Goal: Navigation & Orientation: Find specific page/section

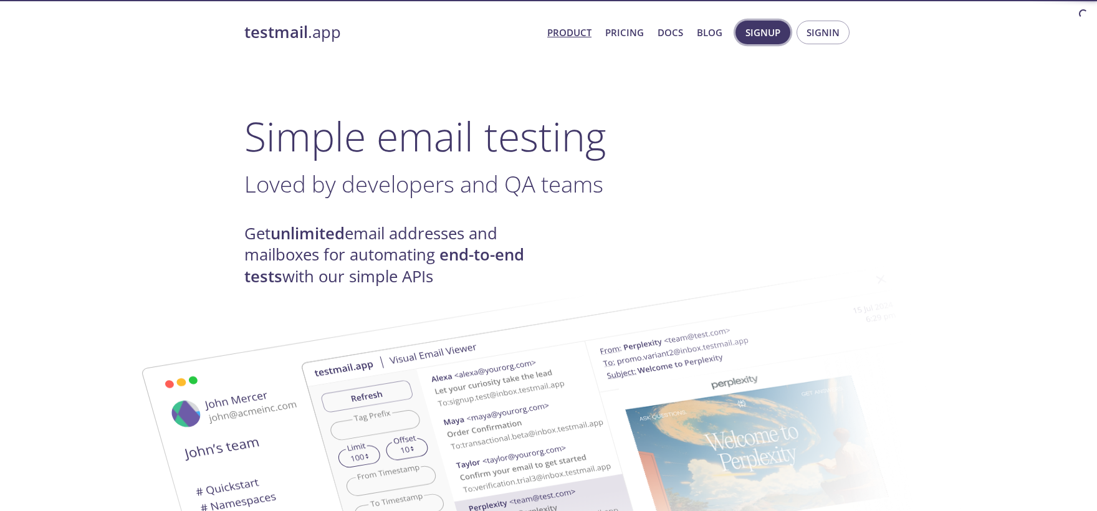
click at [761, 33] on span "Signup" at bounding box center [763, 32] width 35 height 16
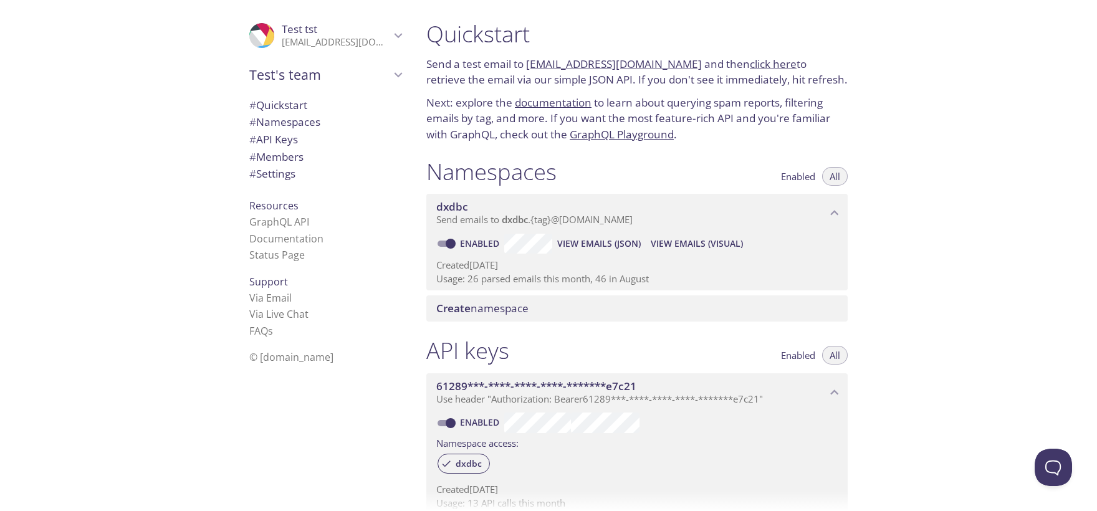
drag, startPoint x: 526, startPoint y: 67, endPoint x: 679, endPoint y: 66, distance: 152.7
click at [679, 66] on p "Send a test email to dxdbc.test@inbox.testmail.app and then click here to retri…" at bounding box center [636, 72] width 421 height 32
copy p "[EMAIL_ADDRESS][DOMAIN_NAME]"
click at [750, 67] on link "click here" at bounding box center [773, 64] width 47 height 14
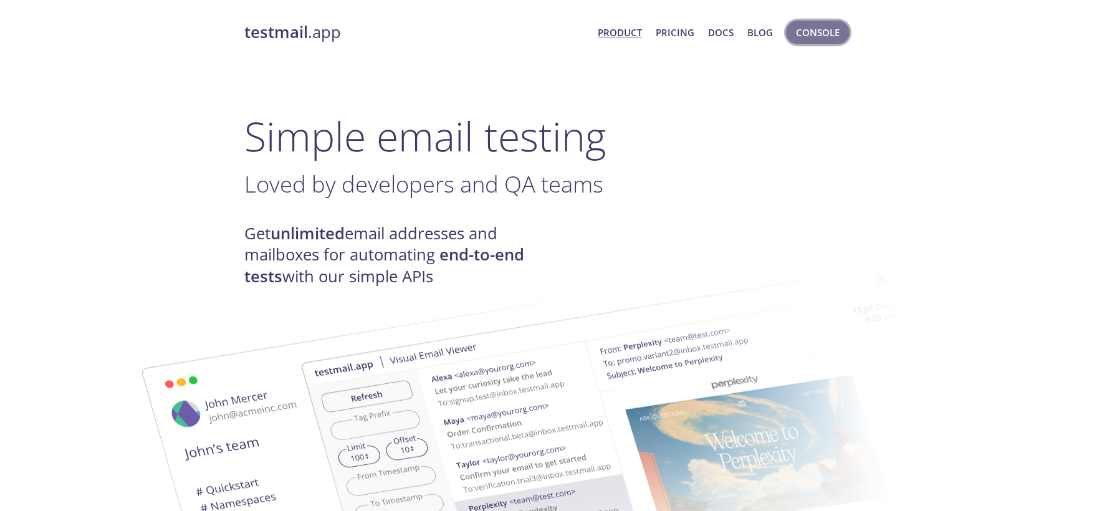
click at [819, 31] on span "Console" at bounding box center [818, 32] width 44 height 16
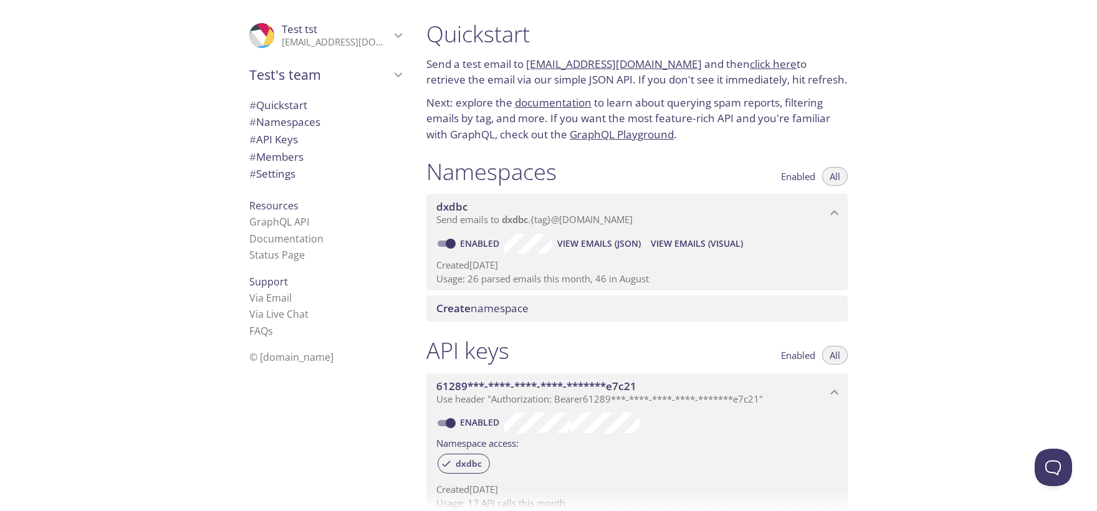
click at [762, 69] on link "click here" at bounding box center [773, 64] width 47 height 14
